Goal: Transaction & Acquisition: Subscribe to service/newsletter

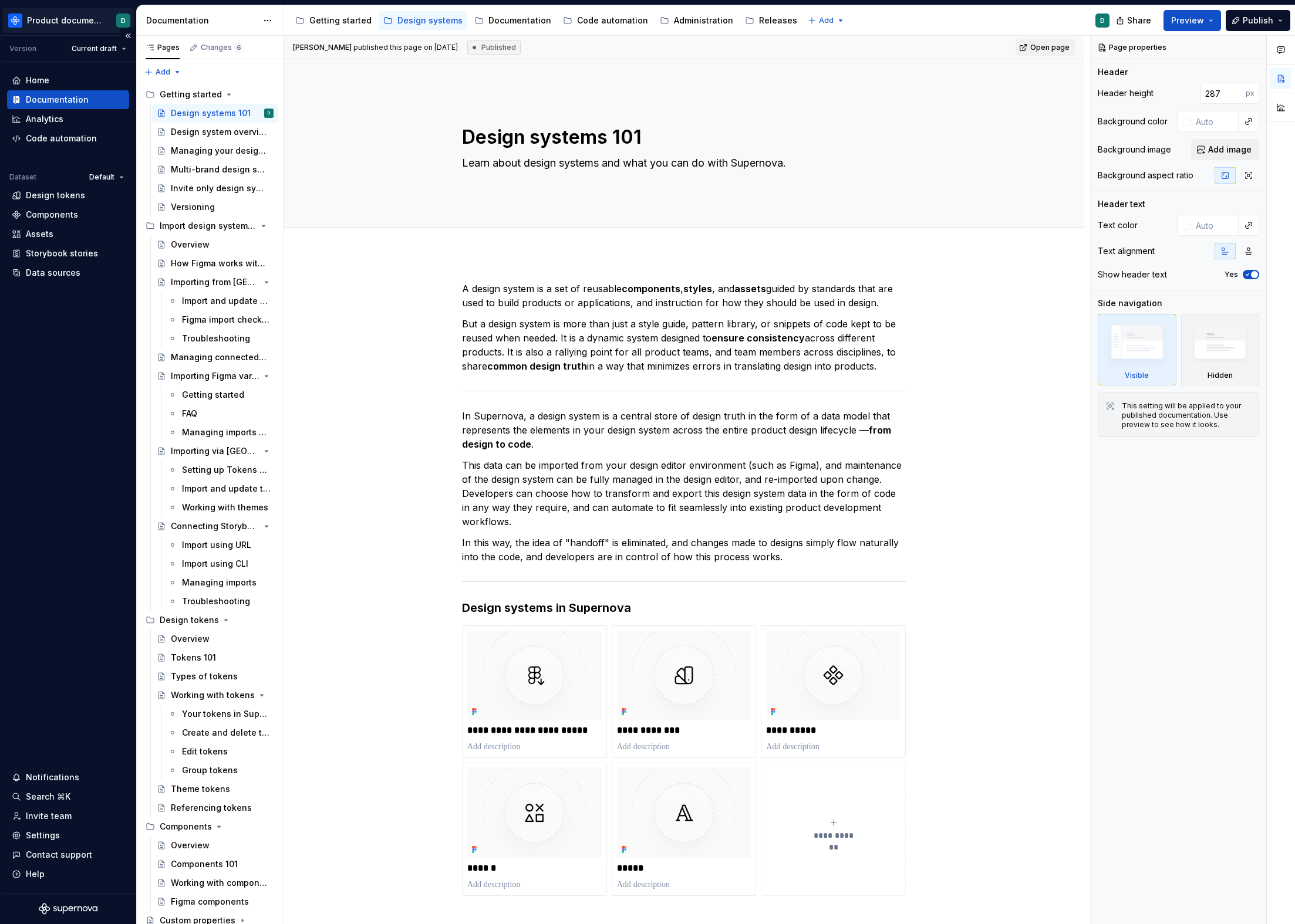
click at [56, 26] on html "Product documentation D Version Current draft Home Documentation Analytics Code…" at bounding box center [647, 462] width 1295 height 924
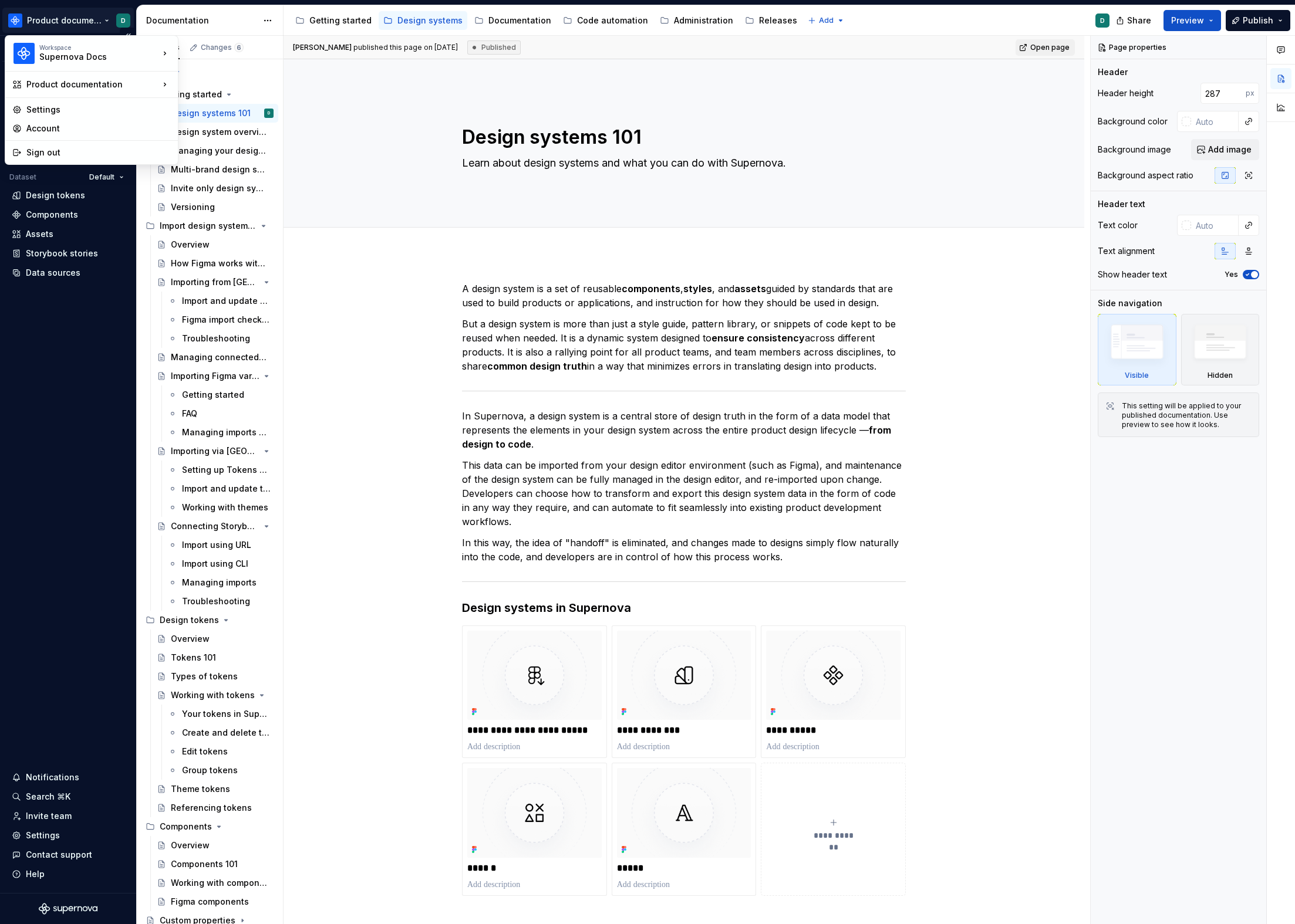
type textarea "*"
click at [240, 153] on div "Free workspace" at bounding box center [246, 150] width 98 height 11
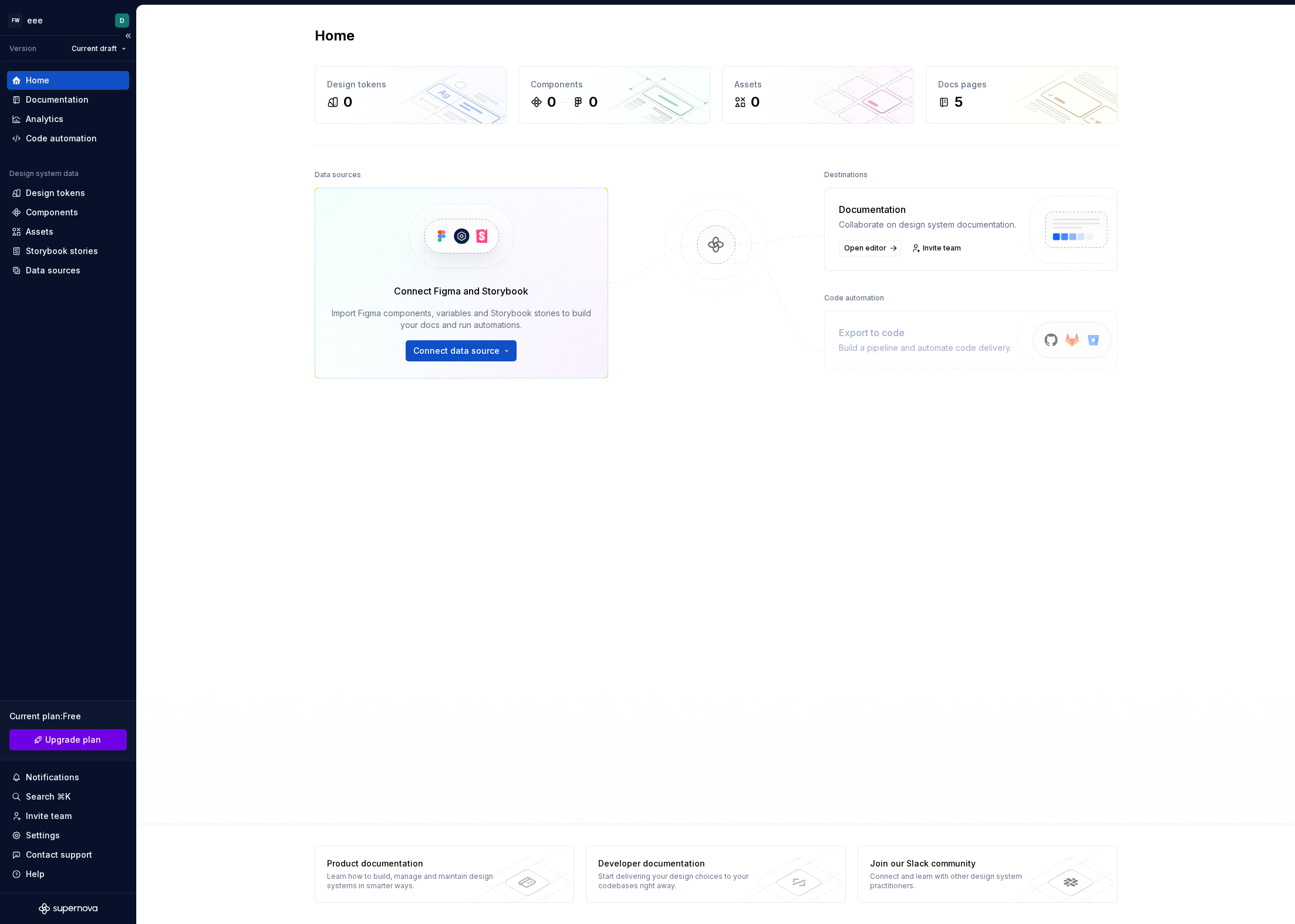
click at [109, 740] on link "Upgrade plan" at bounding box center [68, 740] width 118 height 21
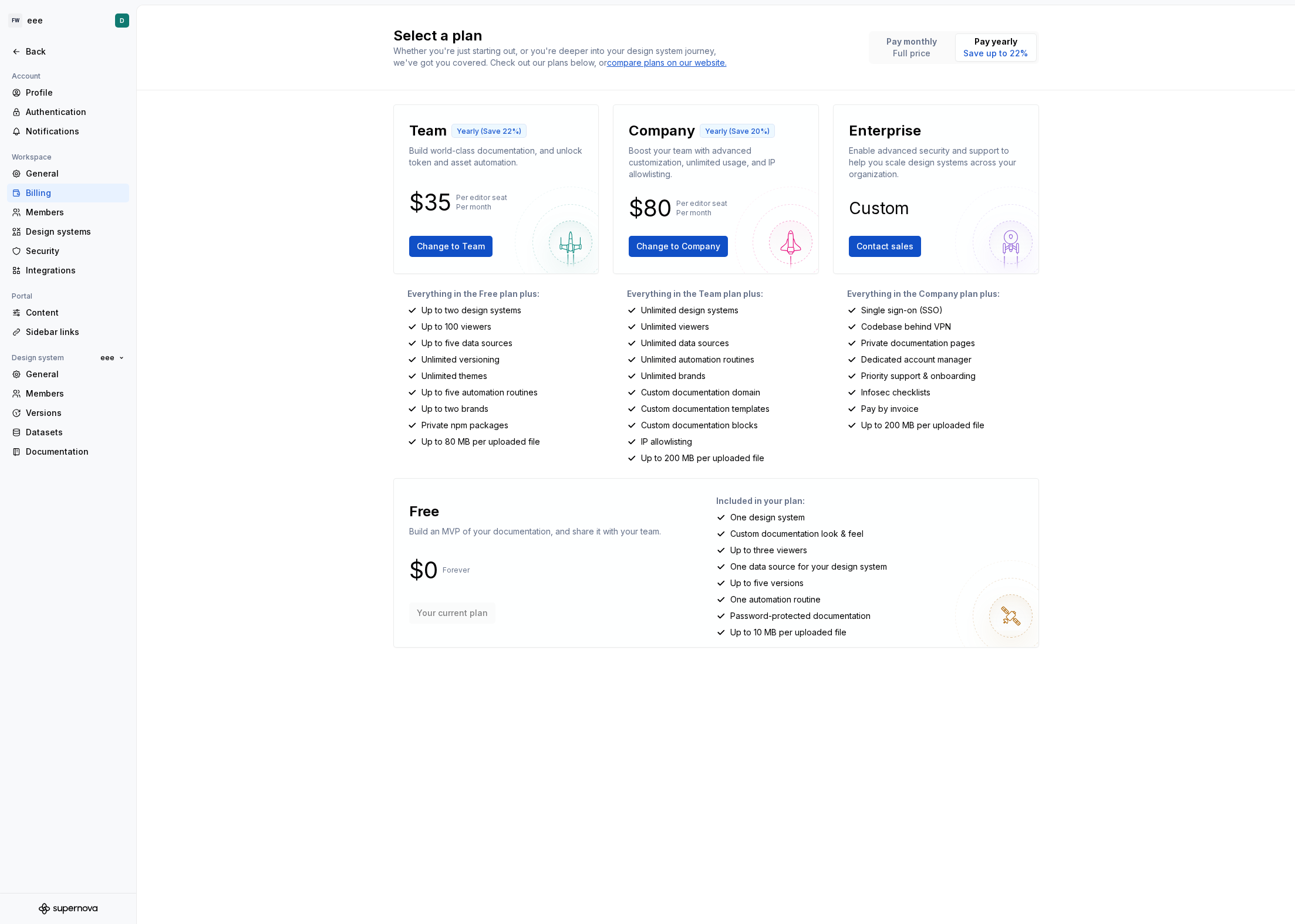
click at [322, 571] on div "Select a plan Whether you're just starting out, or you're deeper into your desi…" at bounding box center [715, 465] width 1158 height 919
click at [380, 391] on div "Select a plan Whether you're just starting out, or you're deeper into your desi…" at bounding box center [715, 465] width 1158 height 919
click at [903, 50] on p "Full price" at bounding box center [911, 53] width 50 height 11
click at [972, 49] on p "Save up to 22%" at bounding box center [996, 53] width 65 height 11
drag, startPoint x: 924, startPoint y: 51, endPoint x: 942, endPoint y: 52, distance: 18.0
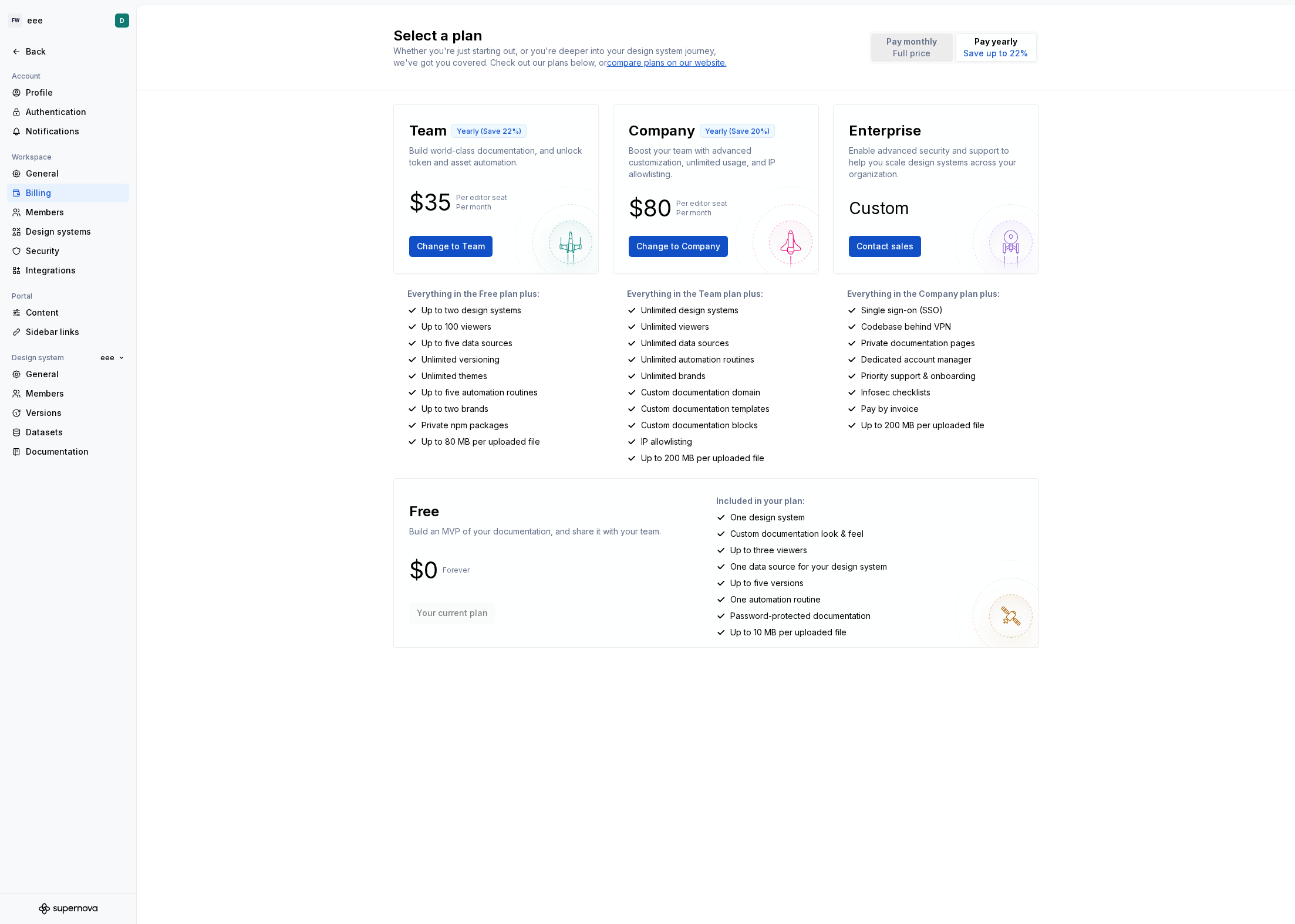
click at [924, 51] on p "Full price" at bounding box center [911, 53] width 50 height 11
click at [976, 51] on p "Save up to 22%" at bounding box center [996, 53] width 65 height 11
click at [943, 50] on button "Pay monthly Full price" at bounding box center [912, 47] width 82 height 28
click at [970, 54] on p "Save up to 22%" at bounding box center [996, 53] width 65 height 11
drag, startPoint x: 946, startPoint y: 51, endPoint x: 958, endPoint y: 54, distance: 12.4
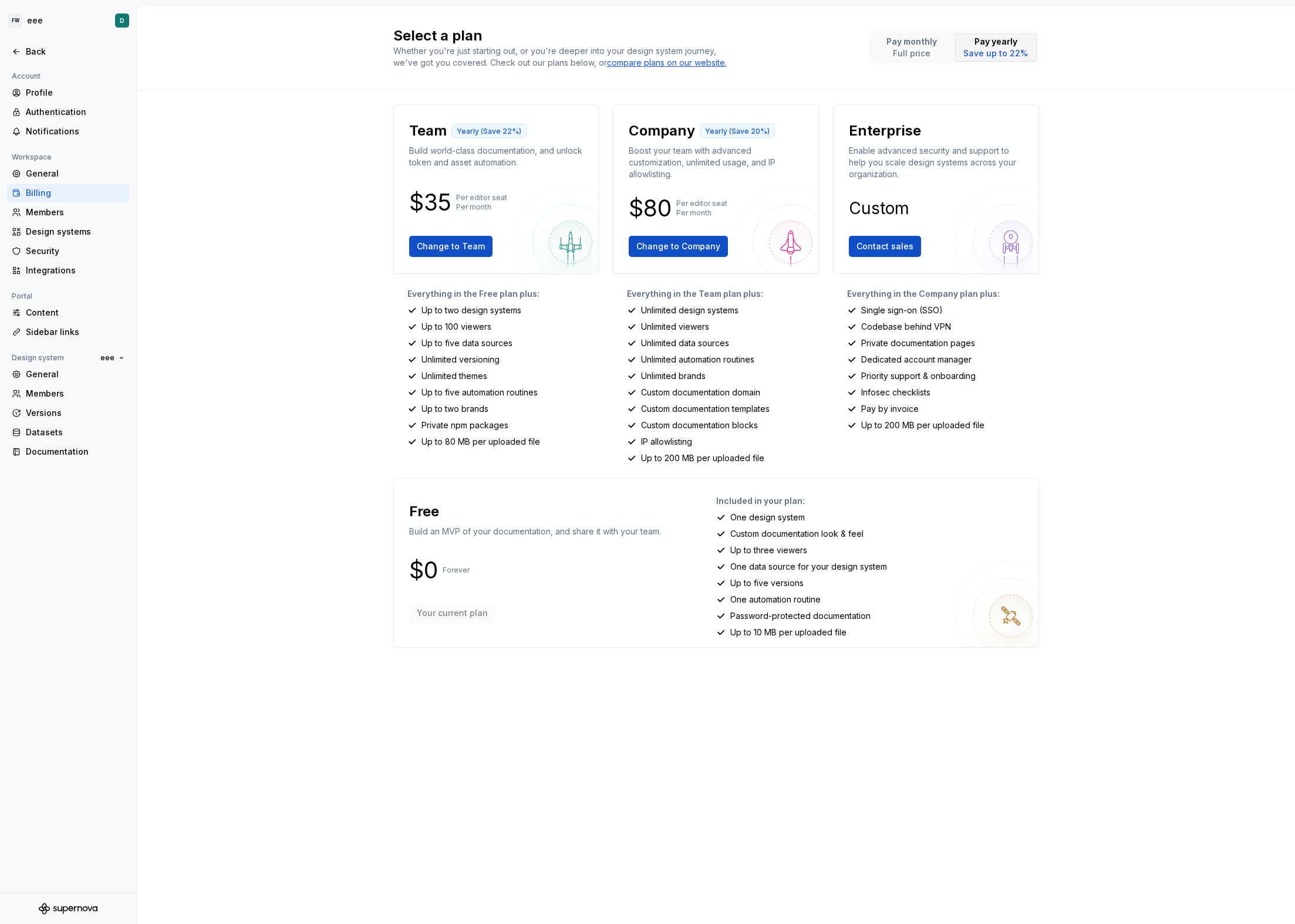
click at [946, 51] on button "Pay monthly Full price" at bounding box center [912, 47] width 82 height 28
click at [980, 54] on p "Save up to 22%" at bounding box center [996, 53] width 65 height 11
click at [949, 53] on button "Pay monthly Full price" at bounding box center [912, 47] width 82 height 28
click at [597, 442] on div "Up to 80 MB per uploaded file" at bounding box center [504, 442] width 192 height 11
click at [995, 53] on p "Save up to 22%" at bounding box center [996, 53] width 65 height 11
